Goal: Find specific page/section: Find specific page/section

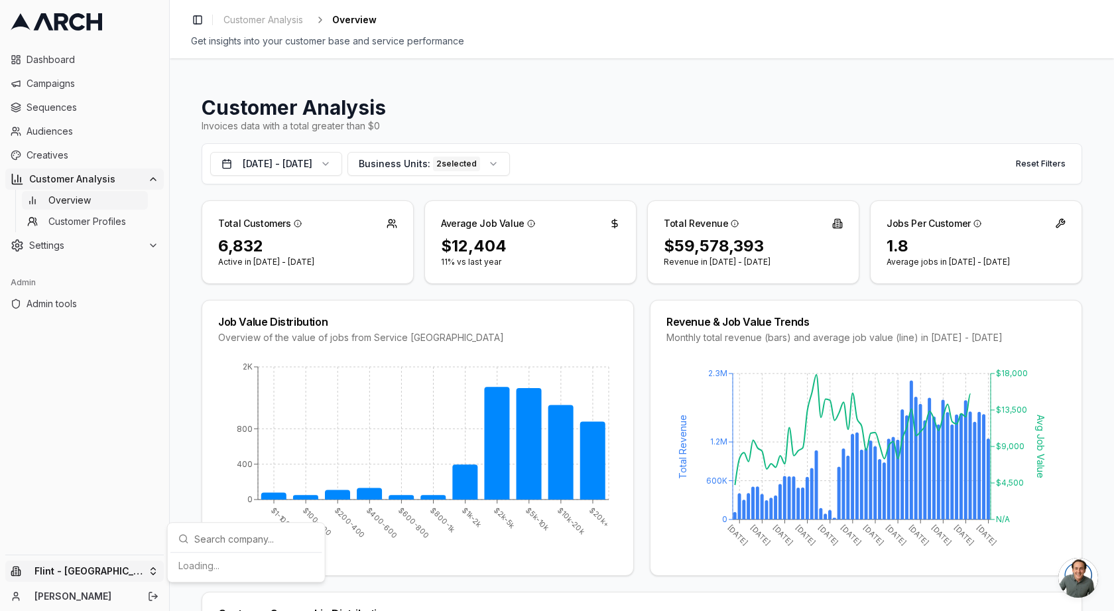
click at [73, 576] on html "Dashboard Campaigns Sequences Audiences Creatives Customer Analysis Overview Cu…" at bounding box center [557, 305] width 1114 height 611
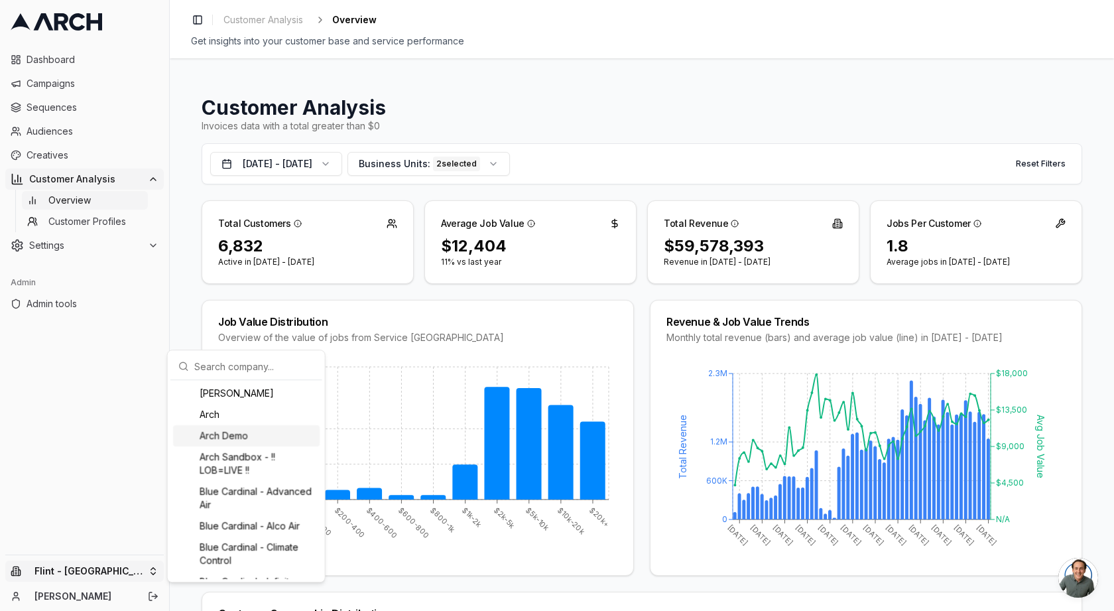
click at [255, 427] on div "Arch Demo" at bounding box center [246, 435] width 147 height 21
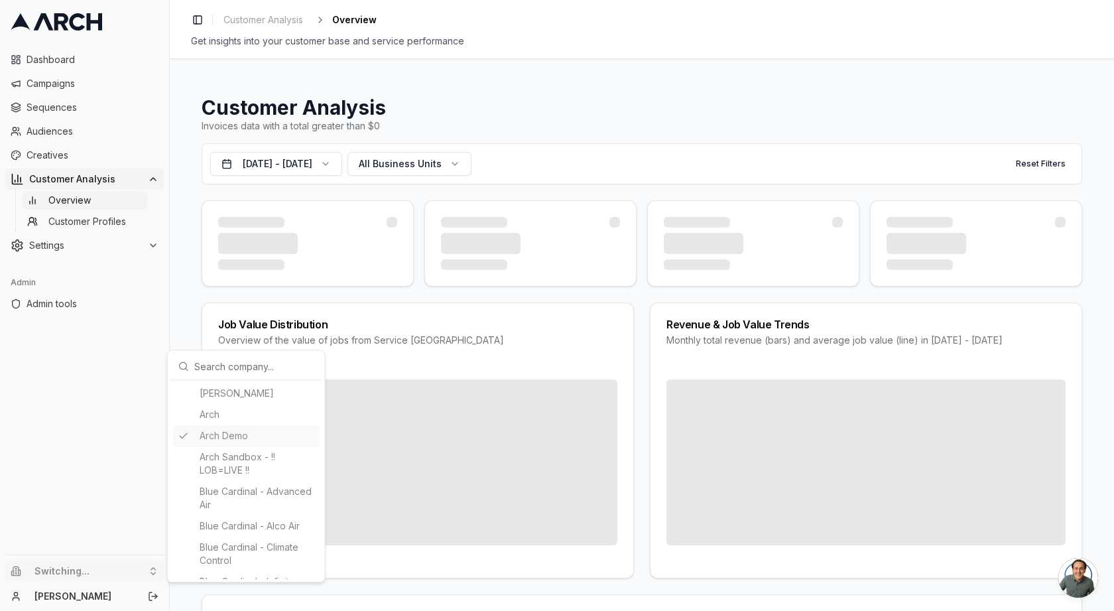
click at [76, 216] on html "Dashboard Campaigns Sequences Audiences Creatives Customer Analysis Overview Cu…" at bounding box center [557, 305] width 1114 height 611
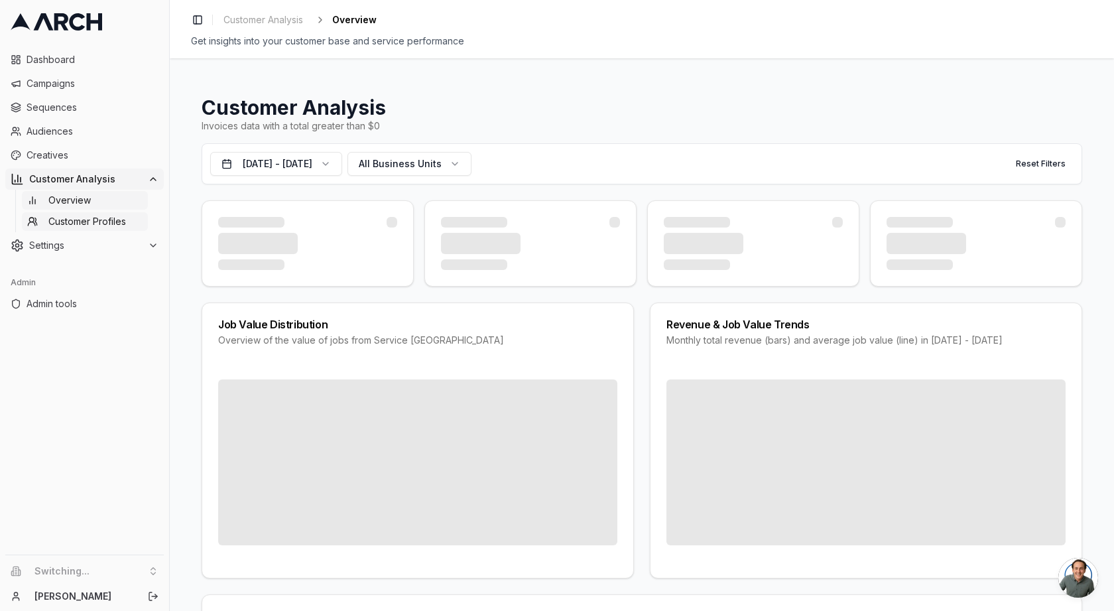
click at [71, 221] on span "Customer Profiles" at bounding box center [87, 221] width 78 height 13
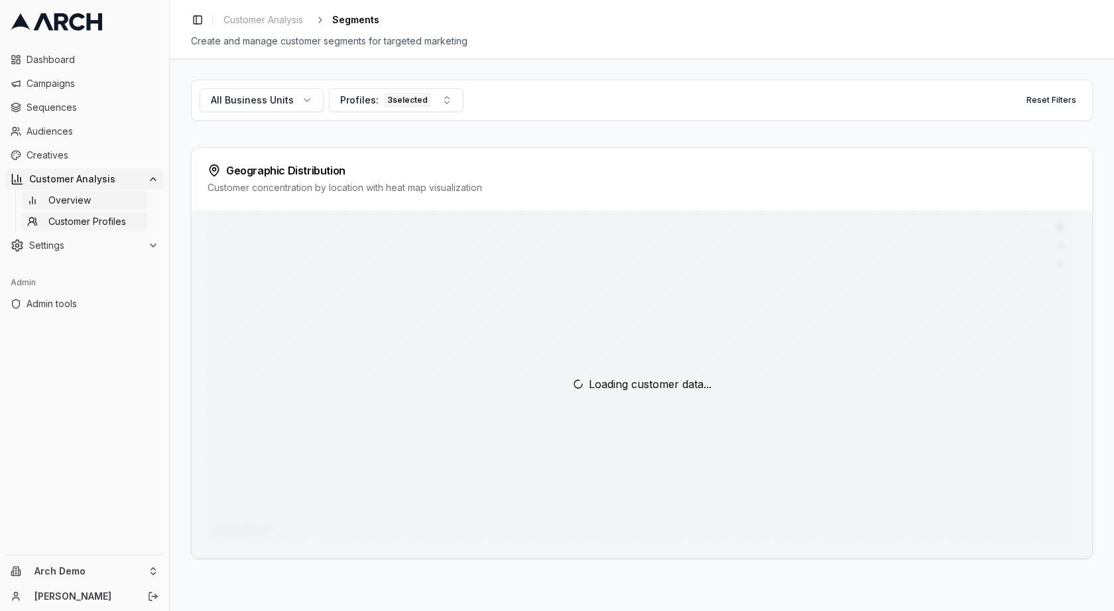
click at [84, 198] on span "Overview" at bounding box center [69, 200] width 42 height 13
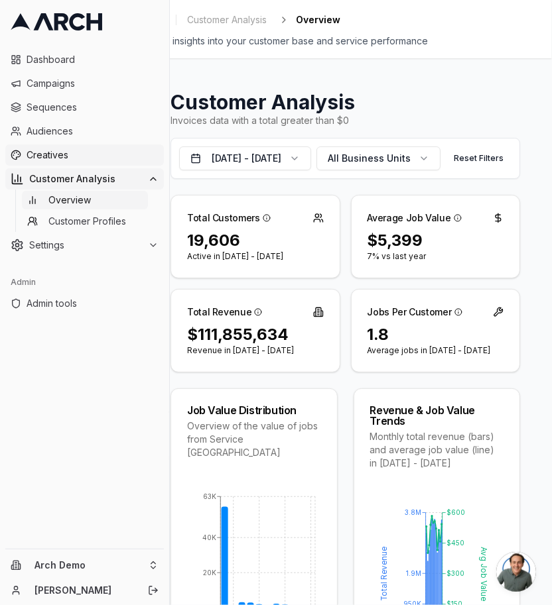
scroll to position [0, 64]
